Goal: Task Accomplishment & Management: Use online tool/utility

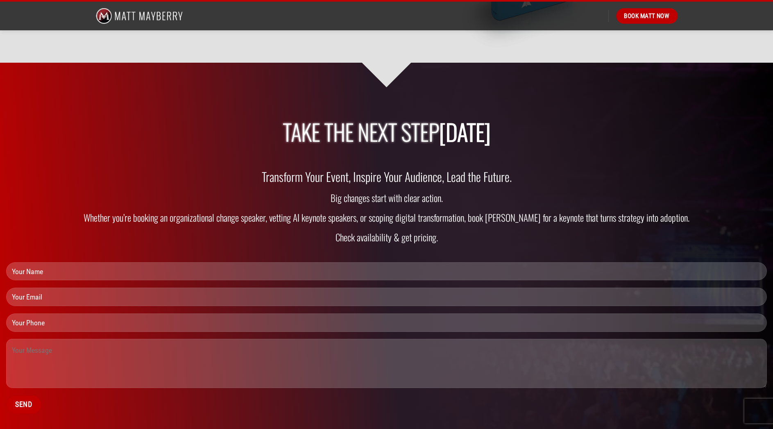
scroll to position [2400, 0]
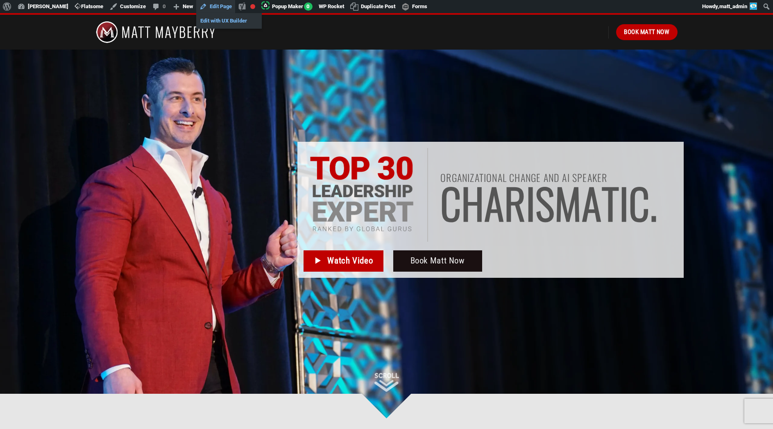
click at [221, 22] on link "Edit with UX Builder" at bounding box center [229, 21] width 66 height 11
click at [131, 5] on link "Customize" at bounding box center [127, 6] width 43 height 13
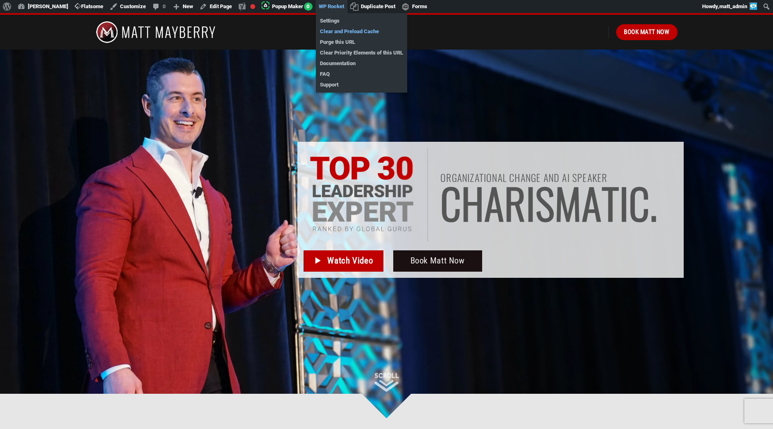
click at [336, 31] on link "Clear and Preload Cache" at bounding box center [361, 31] width 91 height 11
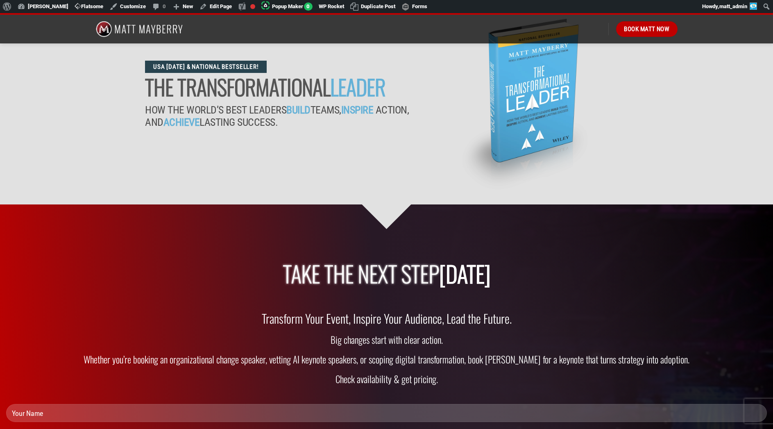
scroll to position [2413, 0]
